Goal: Navigation & Orientation: Find specific page/section

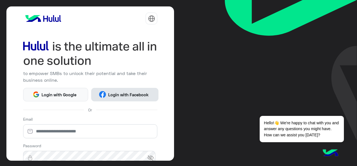
click at [134, 99] on button "Login with Facebook" at bounding box center [124, 94] width 67 height 13
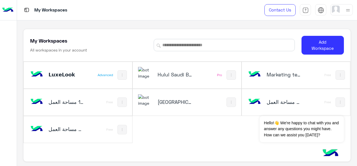
click at [18, 75] on div "My Workspaces All workspaces in your account Add Workspace 𝗟𝘂𝘅𝗲𝗟𝗼𝗼𝗸 Advanced Hu…" at bounding box center [187, 92] width 340 height 145
click at [171, 104] on h5 "[GEOGRAPHIC_DATA]" at bounding box center [175, 101] width 35 height 7
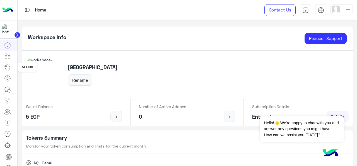
click at [8, 69] on icon at bounding box center [7, 67] width 7 height 7
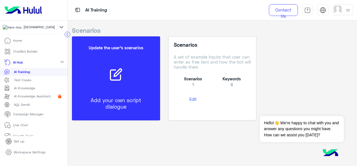
click at [26, 90] on p "AI Knowledge" at bounding box center [24, 87] width 21 height 5
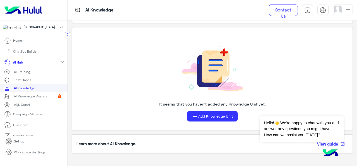
scroll to position [70, 0]
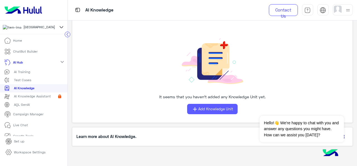
click at [192, 112] on button "add Add Knowledge Unit" at bounding box center [212, 109] width 51 height 10
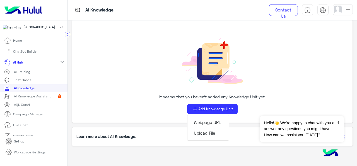
click at [139, 150] on app-qna-knowledge "Empowering Your Business with AI Knowledge Units. Leverage AI Knowledge Units t…" at bounding box center [213, 92] width 290 height 145
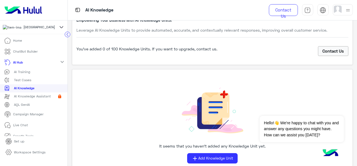
scroll to position [20, 0]
click at [68, 104] on div "Empowering Your Business with AI Knowledge Units. Leverage AI Knowledge Units t…" at bounding box center [213, 99] width 290 height 199
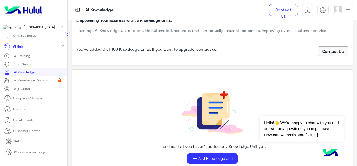
scroll to position [42, 0]
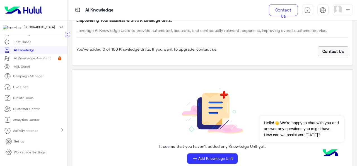
click at [28, 81] on link "Campaign Manager" at bounding box center [24, 75] width 48 height 11
click at [35, 78] on p "Campaign Manager" at bounding box center [28, 75] width 30 height 5
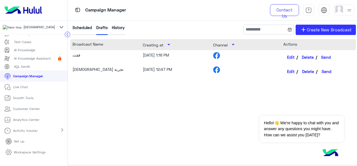
click at [306, 54] on button "Delete" at bounding box center [308, 56] width 19 height 9
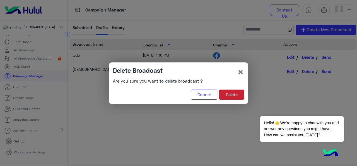
click at [239, 94] on button "Delete" at bounding box center [231, 94] width 25 height 10
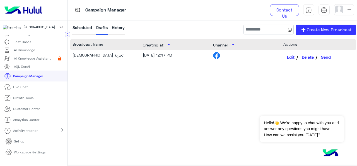
click at [302, 58] on button "Delete" at bounding box center [308, 56] width 19 height 9
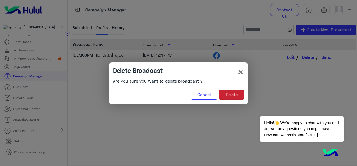
click at [237, 98] on button "Delete" at bounding box center [231, 94] width 25 height 10
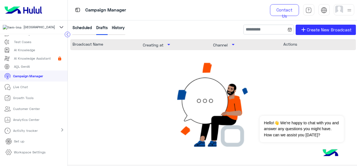
click at [112, 27] on div "History" at bounding box center [118, 30] width 13 height 10
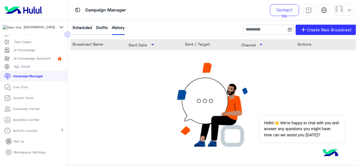
click at [77, 28] on div "Scheduled" at bounding box center [83, 30] width 20 height 10
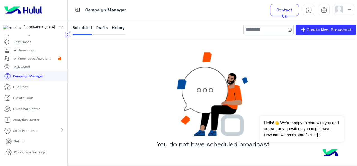
click at [48, 80] on li "Campaign Manager" at bounding box center [34, 75] width 68 height 11
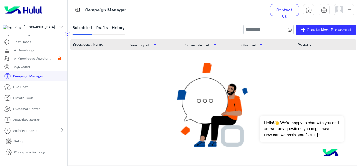
click at [21, 70] on link "AQL GenAI" at bounding box center [34, 66] width 68 height 8
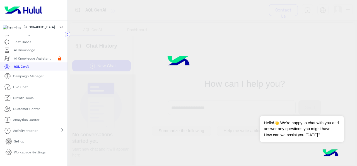
click at [28, 77] on p "Campaign Manager" at bounding box center [28, 75] width 30 height 5
